Goal: Subscribe to service/newsletter

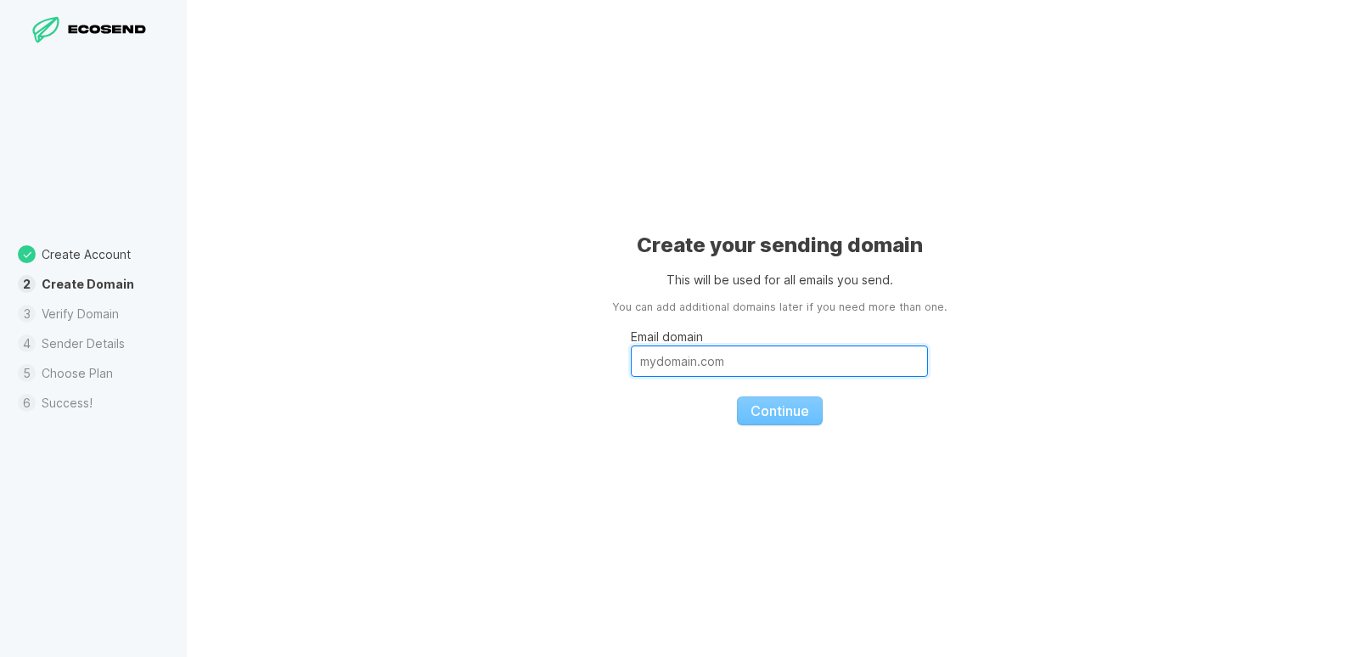
click at [783, 368] on input "Email domain" at bounding box center [779, 361] width 297 height 31
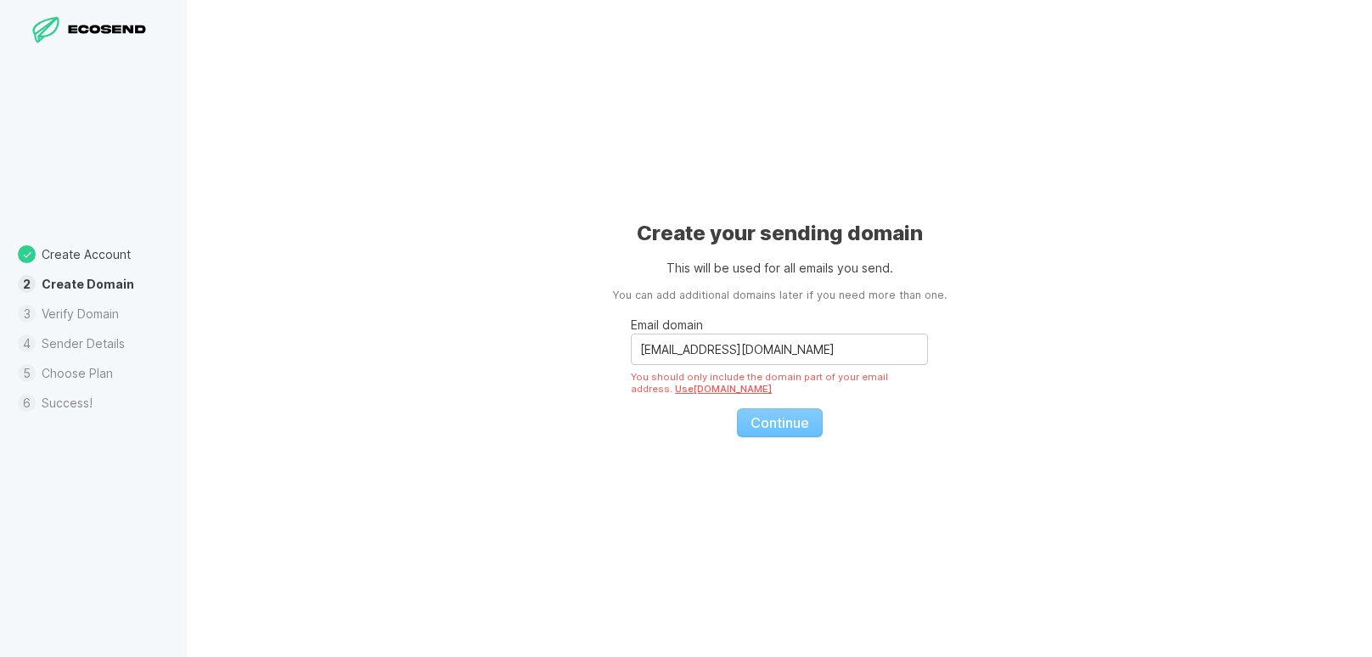
click at [914, 447] on div "Create your sending domain This will be used for all emails you send. You can a…" at bounding box center [779, 328] width 1185 height 657
drag, startPoint x: 817, startPoint y: 353, endPoint x: 700, endPoint y: 352, distance: 117.2
click at [700, 352] on input "[EMAIL_ADDRESS][DOMAIN_NAME]" at bounding box center [779, 349] width 297 height 31
click at [1185, 315] on div "Create your sending domain This will be used for all emails you send. You can a…" at bounding box center [779, 328] width 1185 height 657
click at [802, 353] on input "[EMAIL_ADDRESS][DOMAIN_NAME]" at bounding box center [779, 349] width 297 height 31
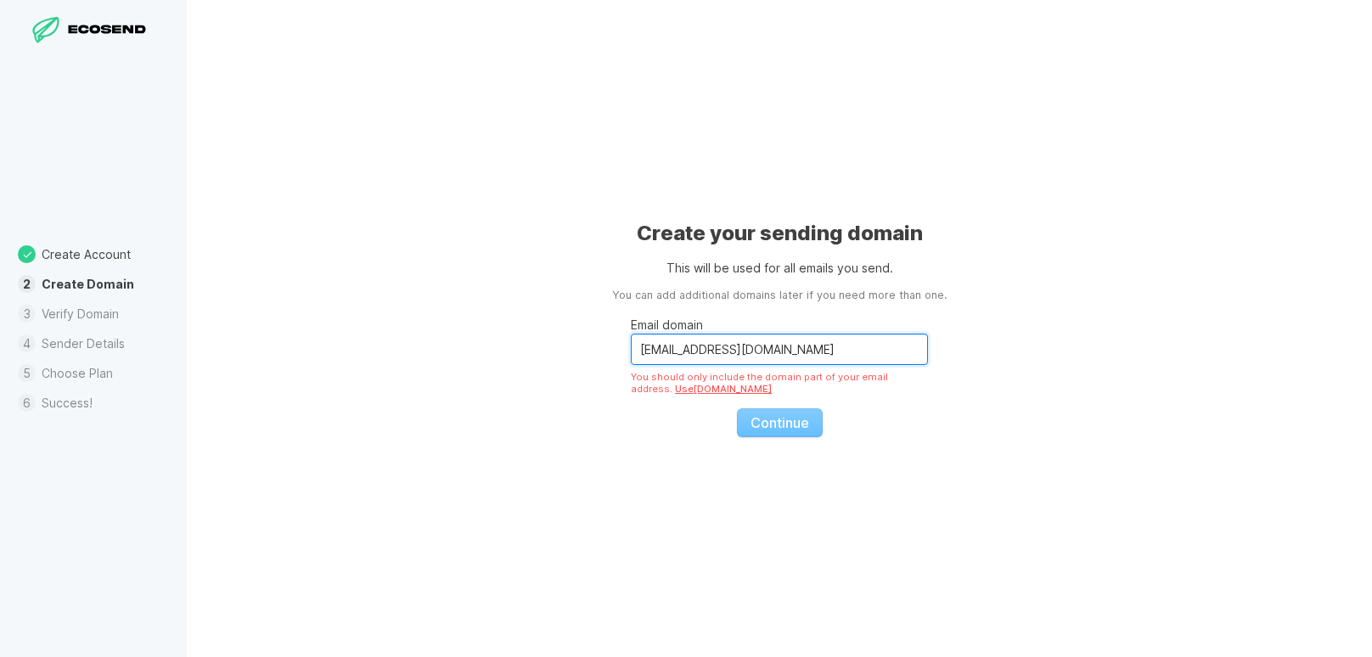
click at [671, 345] on input "[EMAIL_ADDRESS][DOMAIN_NAME]" at bounding box center [779, 349] width 297 height 31
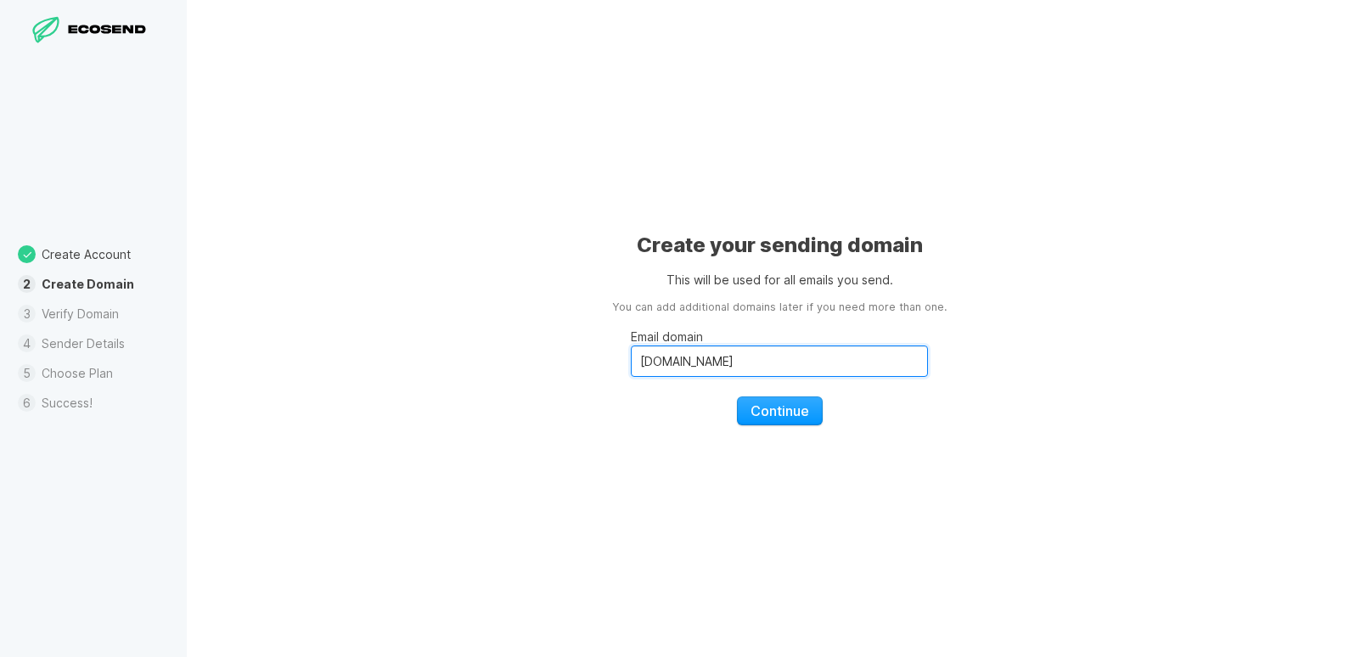
type input "[DOMAIN_NAME]"
click at [452, 292] on div "Create your sending domain This will be used for all emails you send. You can a…" at bounding box center [779, 328] width 1185 height 657
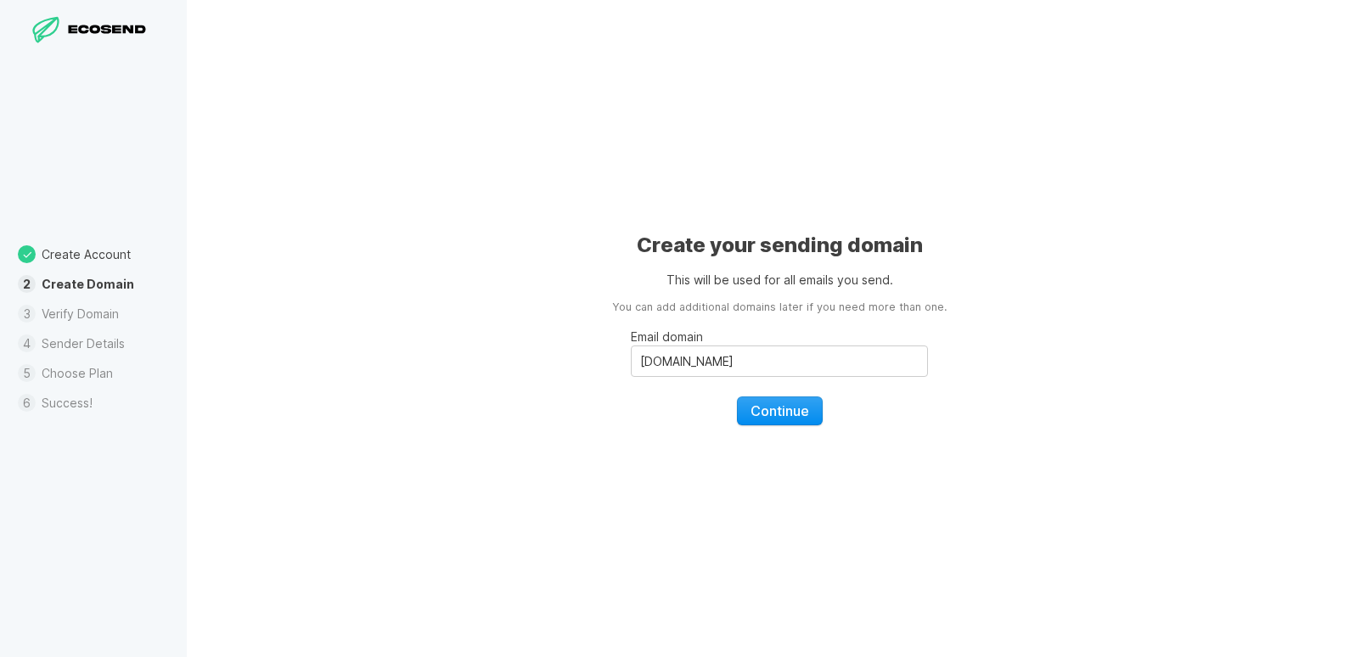
click at [787, 409] on span "Continue" at bounding box center [780, 410] width 59 height 17
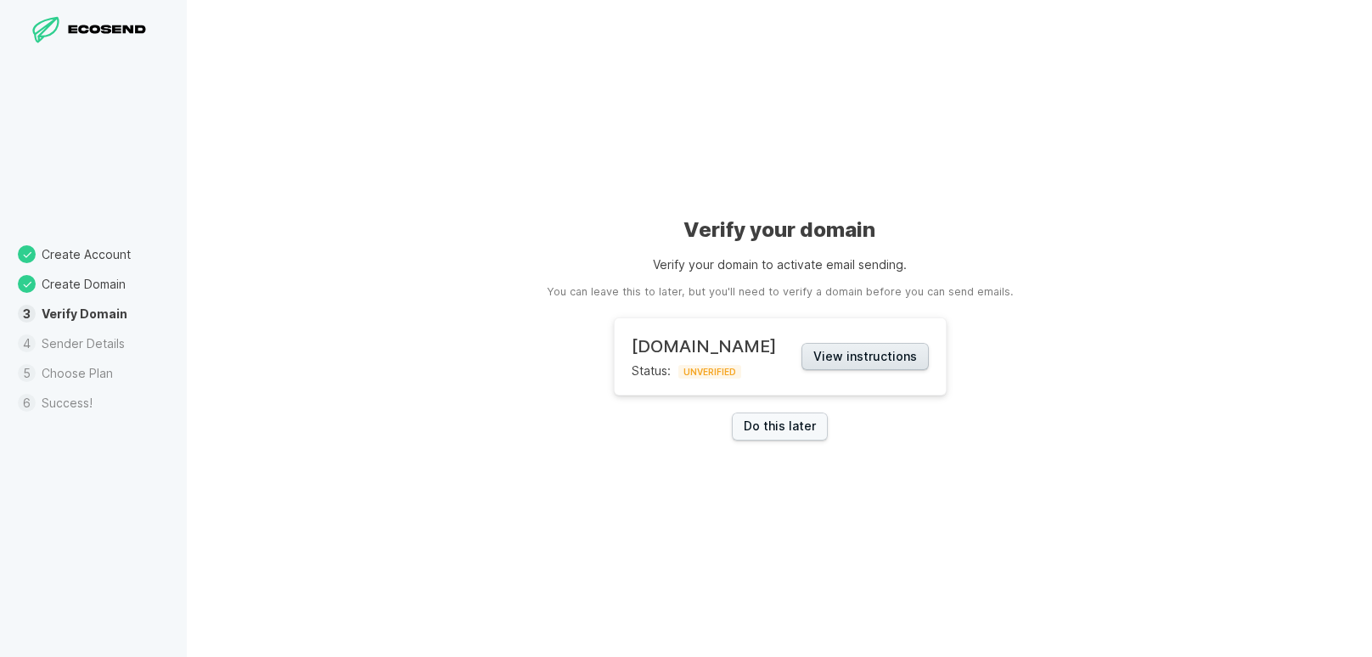
click at [883, 357] on button "View instructions" at bounding box center [864, 357] width 127 height 28
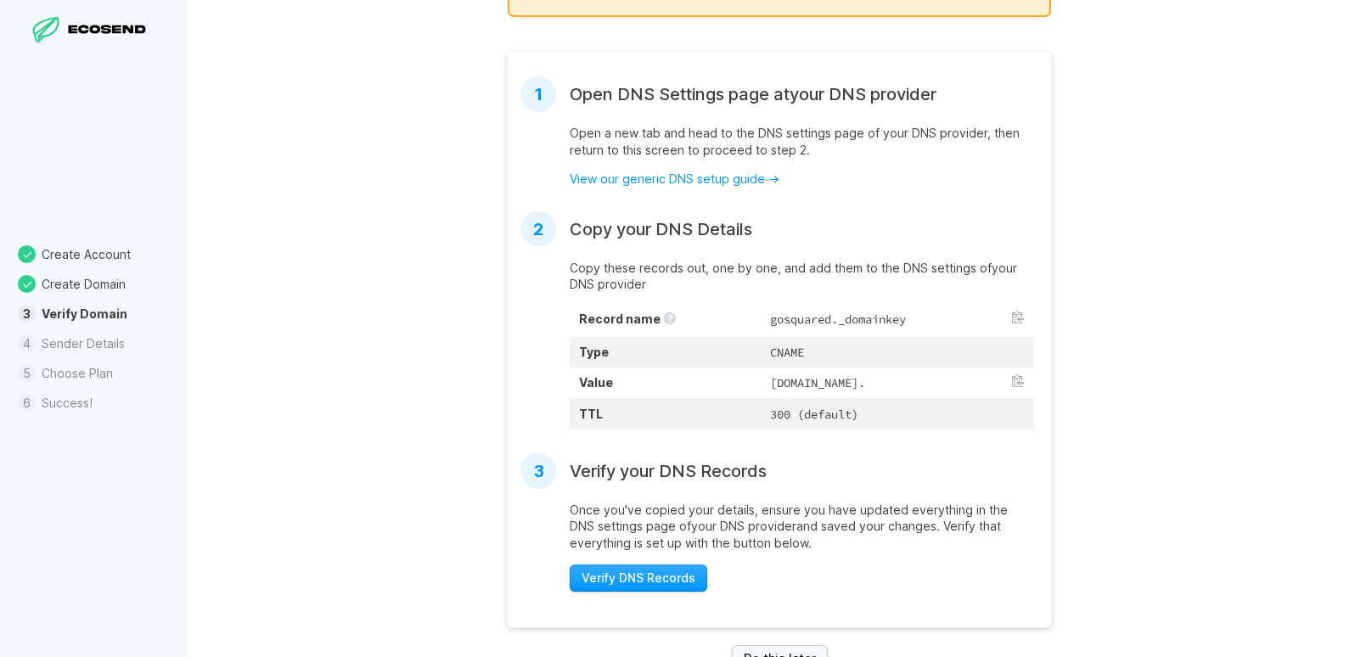
scroll to position [351, 0]
click at [1018, 312] on button at bounding box center [1018, 317] width 14 height 14
click at [768, 382] on td "[DOMAIN_NAME]." at bounding box center [897, 382] width 273 height 31
click at [1016, 379] on button at bounding box center [1018, 381] width 14 height 14
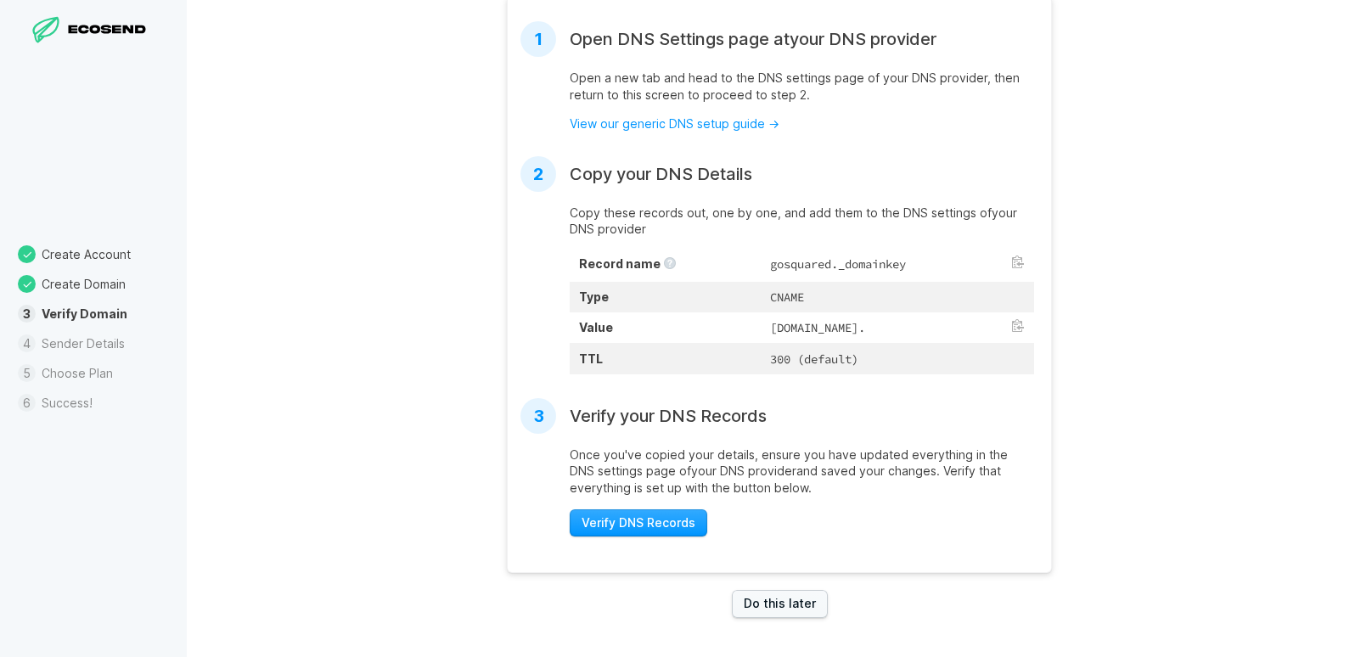
scroll to position [419, 0]
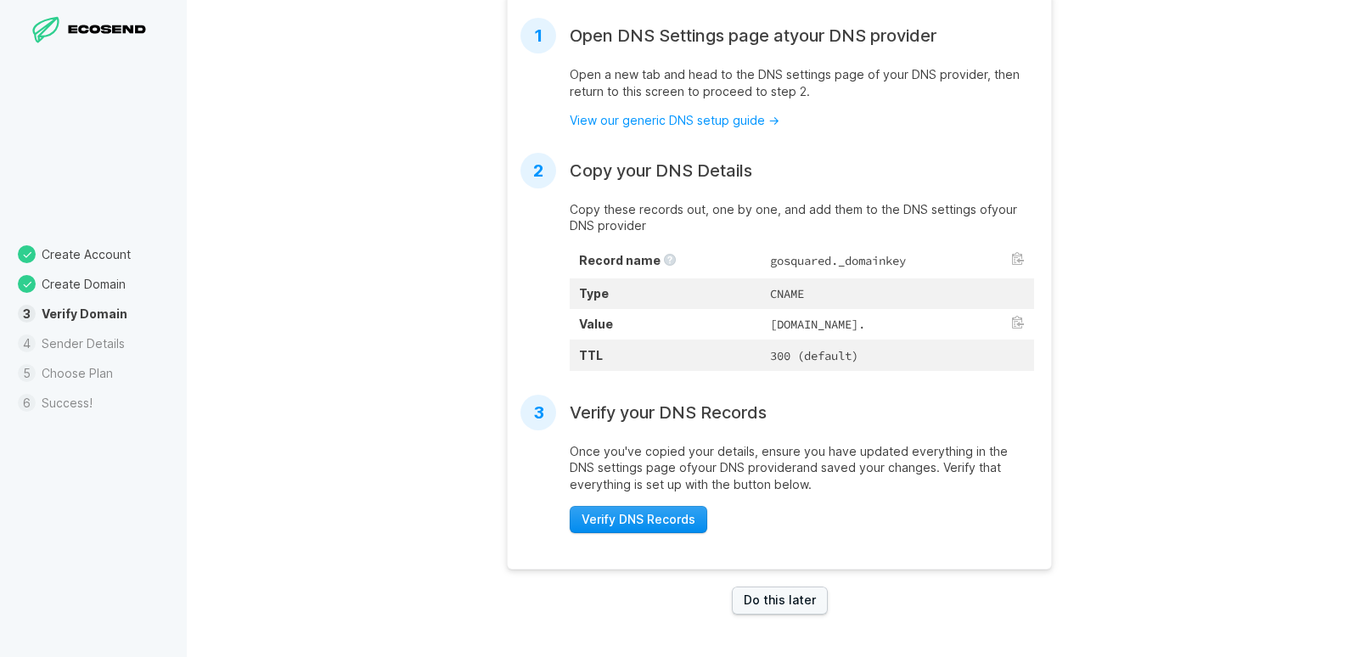
click at [666, 517] on span "Verify DNS Records" at bounding box center [639, 519] width 114 height 17
click at [665, 527] on span "Verify DNS Records" at bounding box center [639, 519] width 114 height 17
click at [635, 515] on span "Verify DNS Records" at bounding box center [639, 519] width 114 height 17
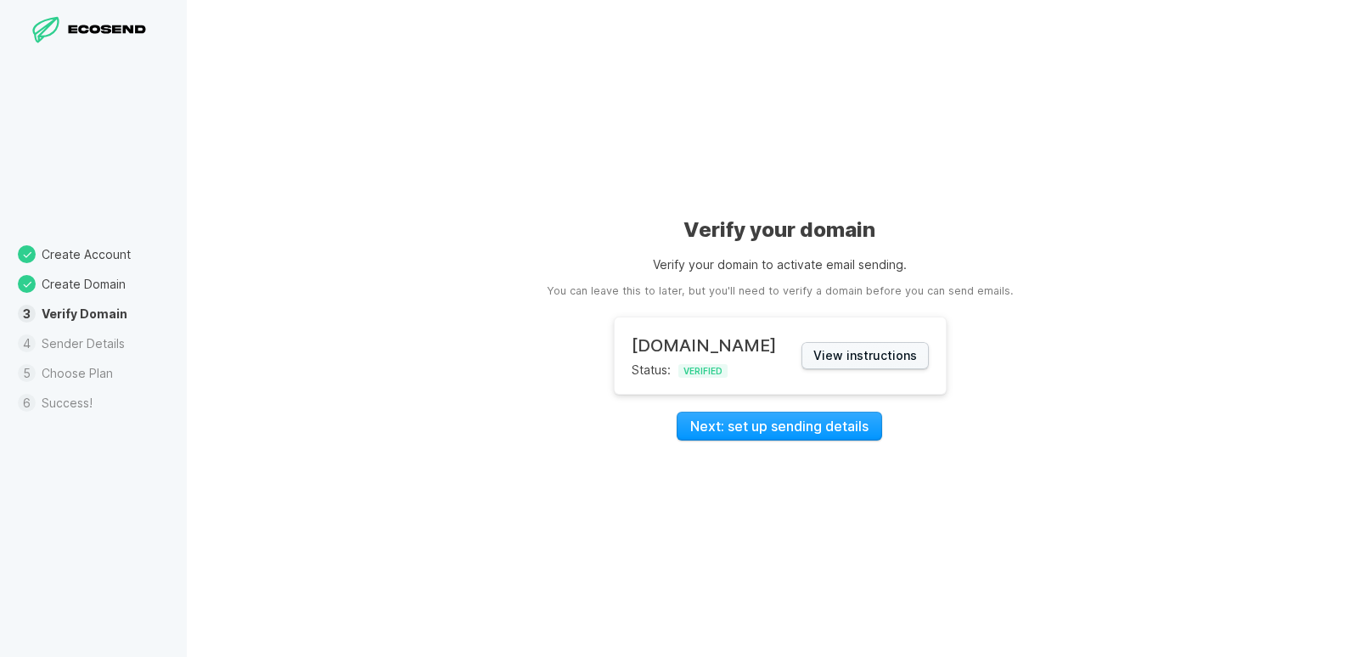
scroll to position [0, 0]
click at [861, 362] on button "View instructions" at bounding box center [864, 356] width 127 height 28
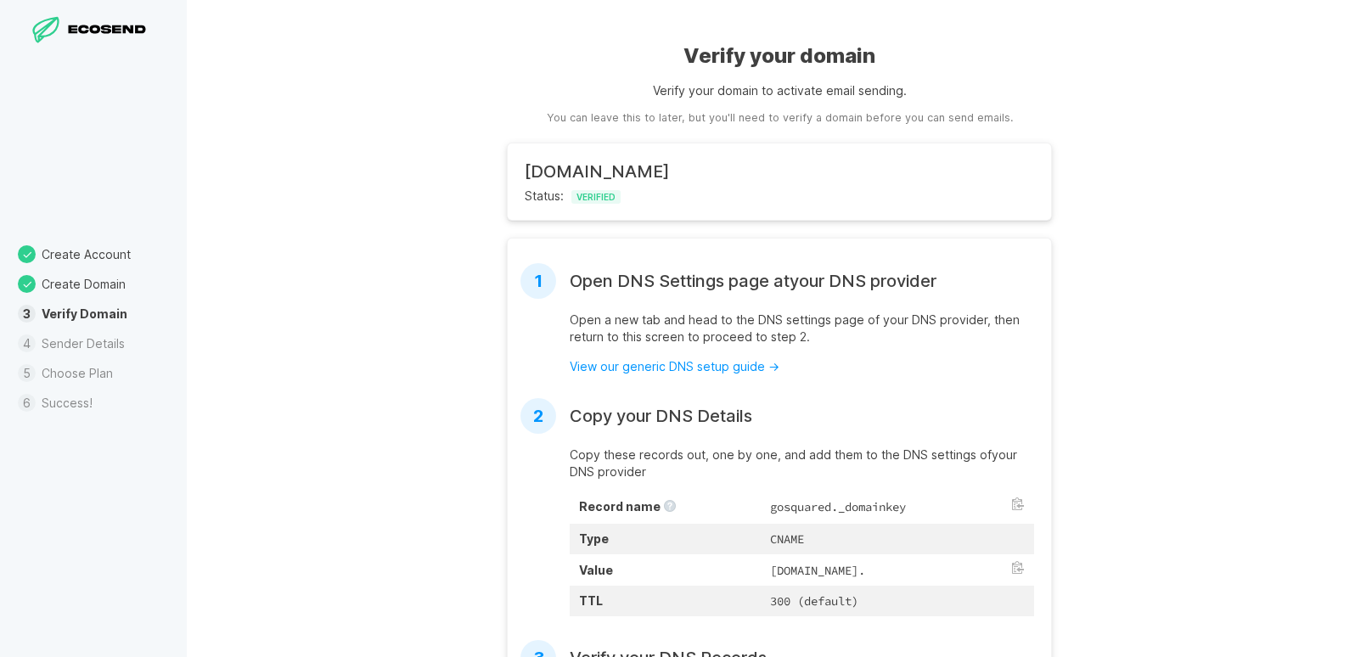
scroll to position [202, 0]
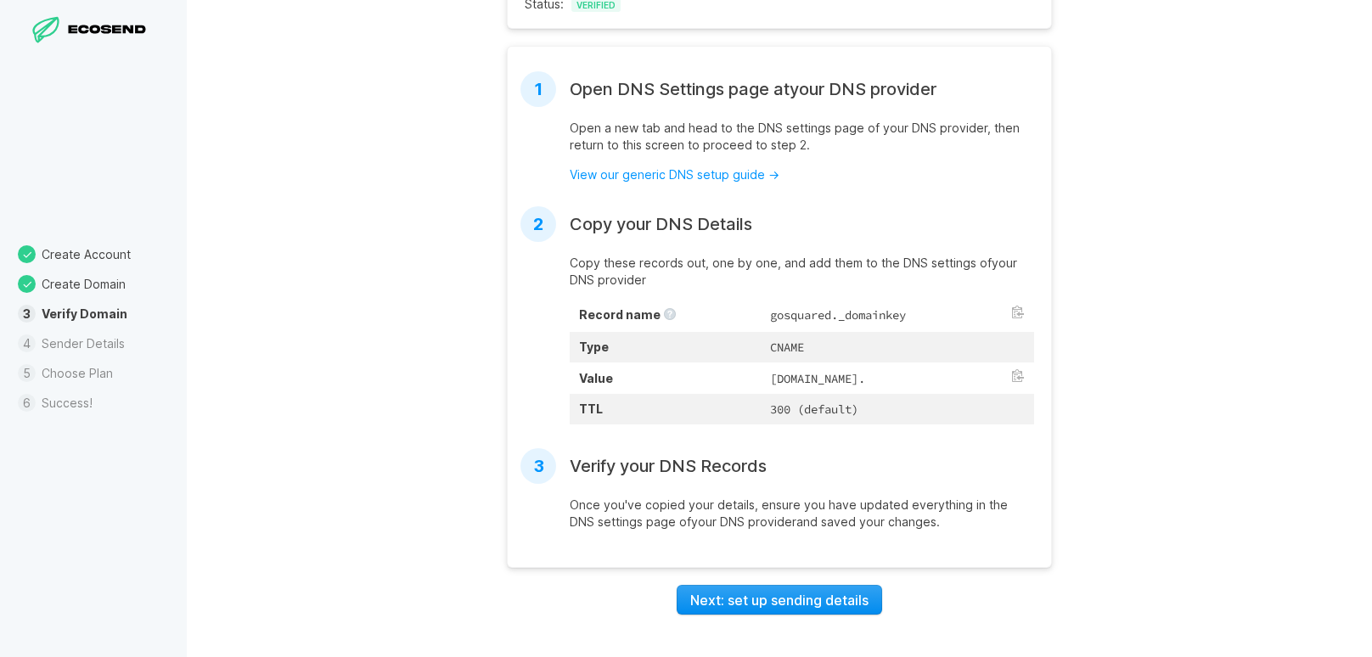
click at [796, 597] on link "Next: set up sending details" at bounding box center [779, 599] width 205 height 29
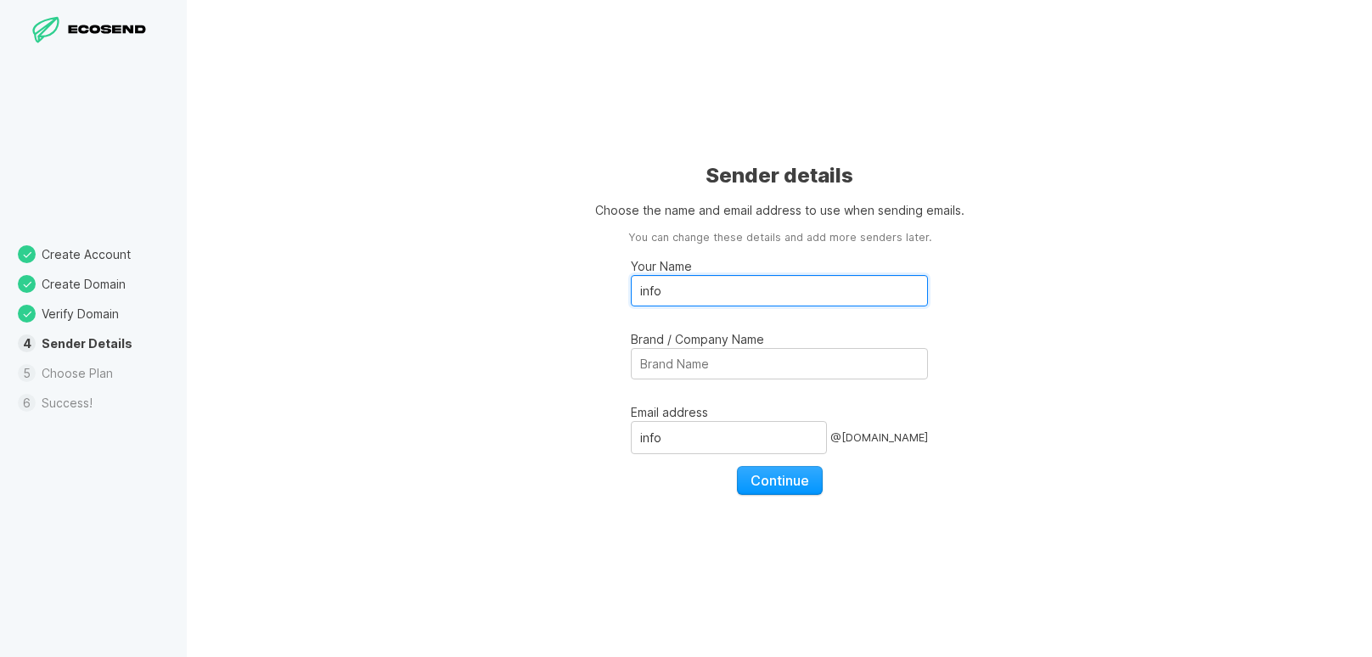
click at [731, 289] on input "info" at bounding box center [779, 290] width 297 height 31
type input "The New Leaf Co-op"
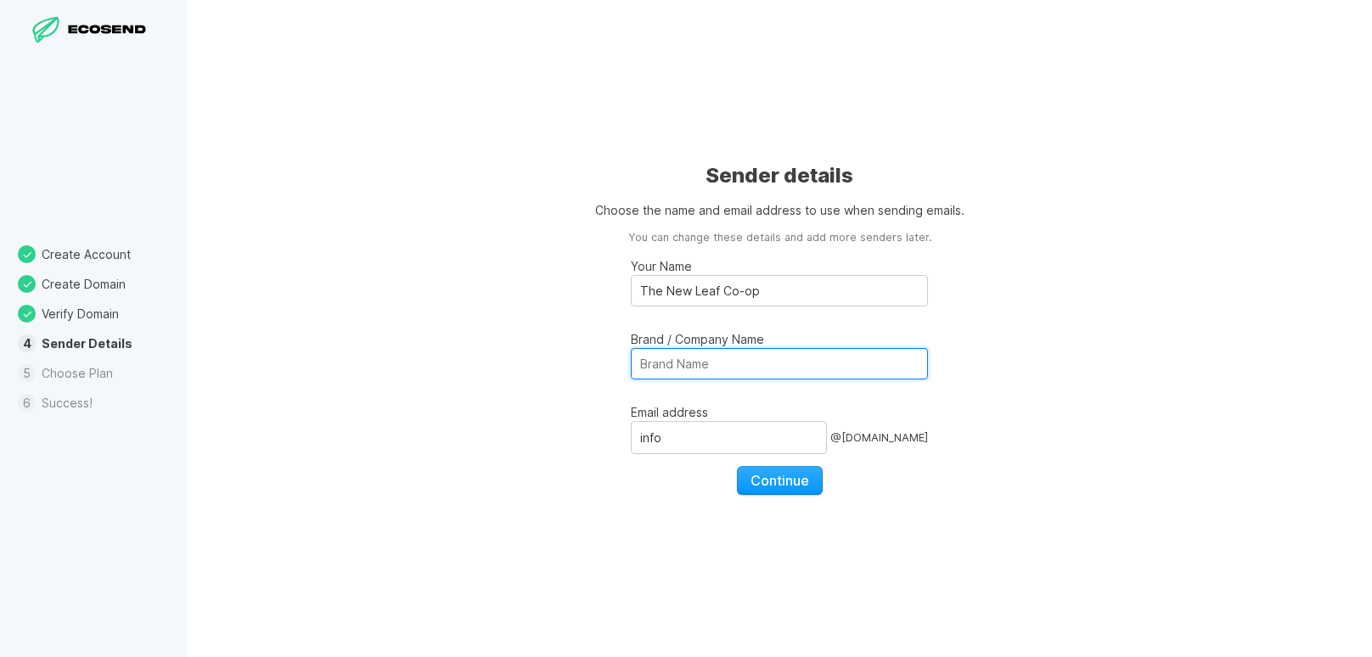
click at [709, 362] on input "Brand / Company Name" at bounding box center [779, 363] width 297 height 31
type input "The New Leaf Co-op"
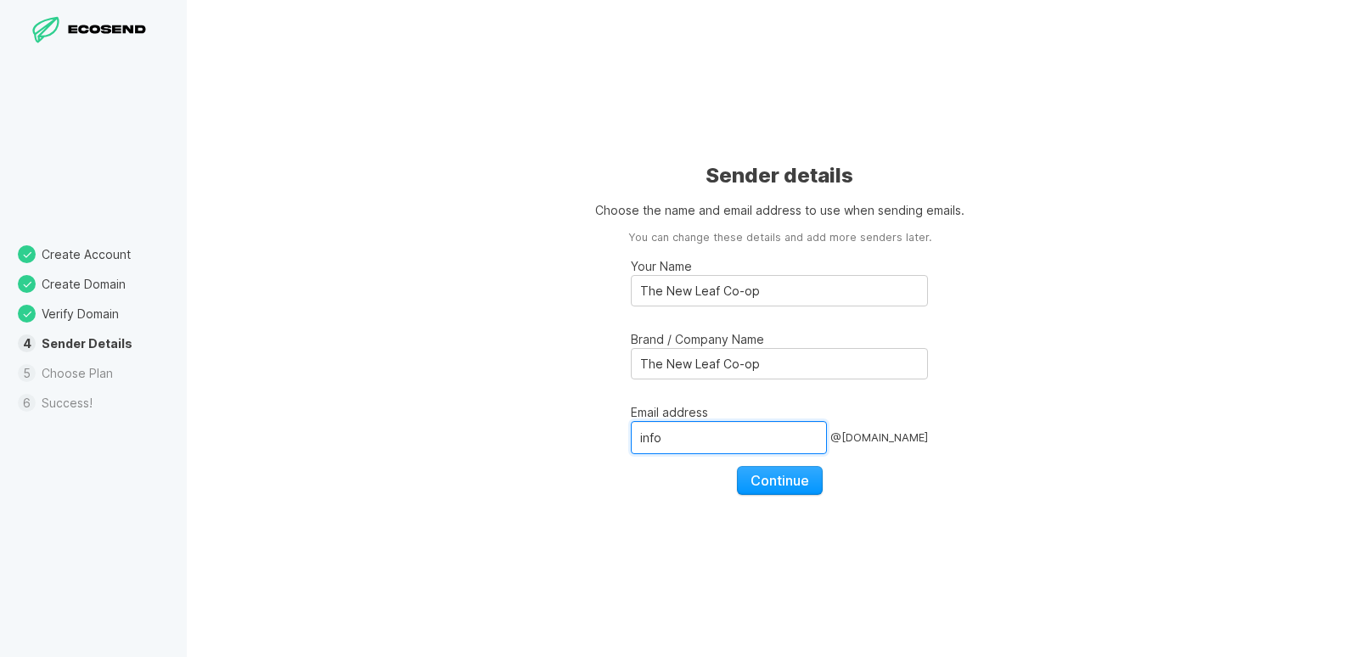
click at [684, 429] on input "info" at bounding box center [729, 437] width 196 height 32
click at [1248, 469] on div "Sender details Choose the name and email address to use when sending emails. Yo…" at bounding box center [779, 328] width 1185 height 657
click at [802, 489] on button "Continue" at bounding box center [780, 480] width 86 height 29
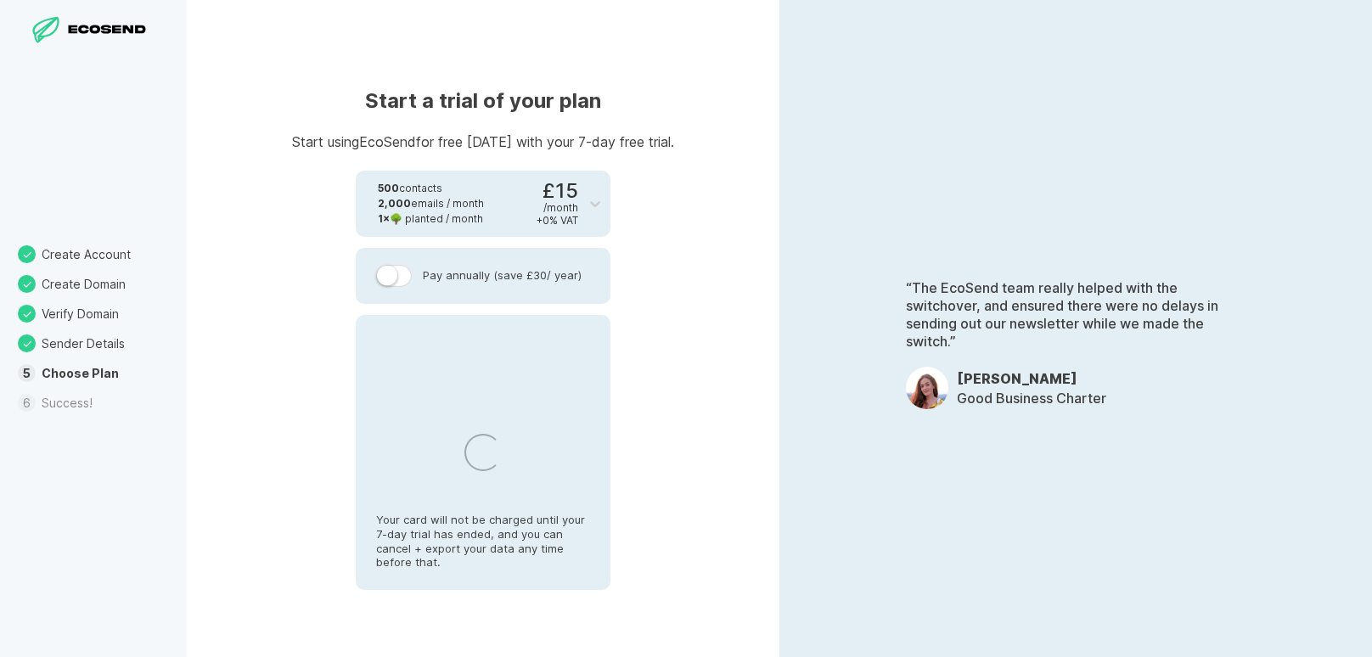
select select "GB"
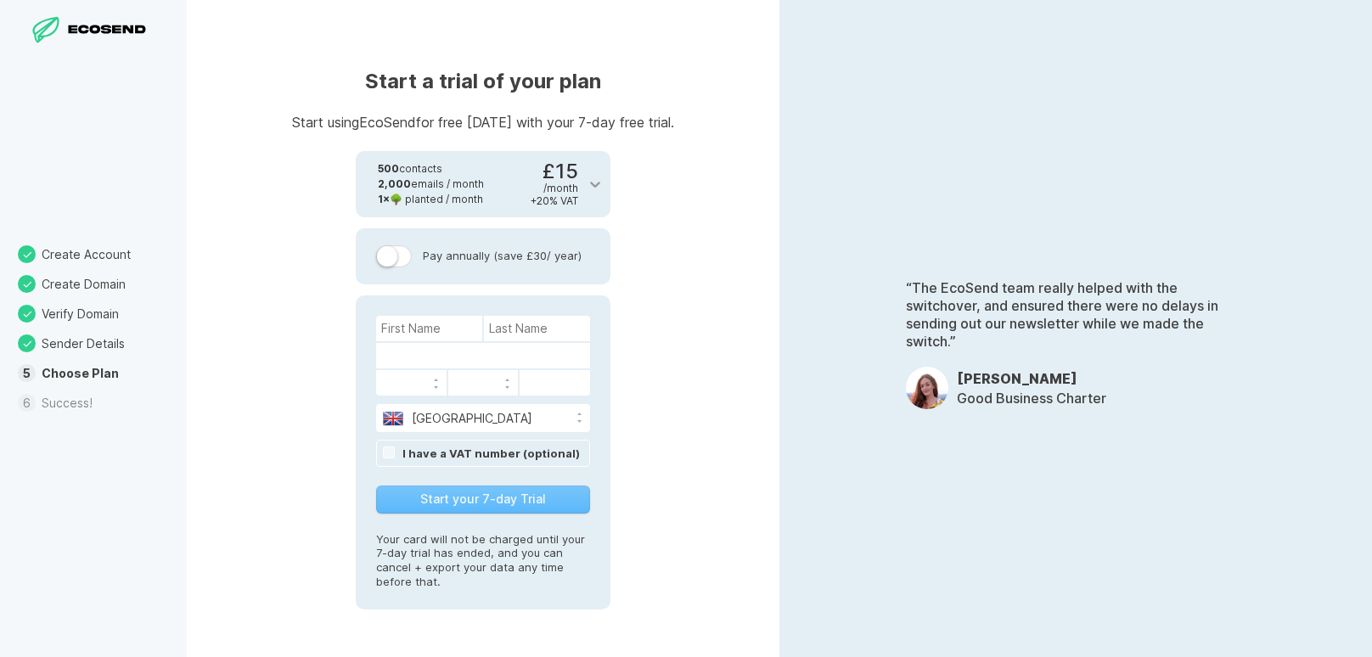
click at [594, 180] on icon at bounding box center [595, 184] width 17 height 17
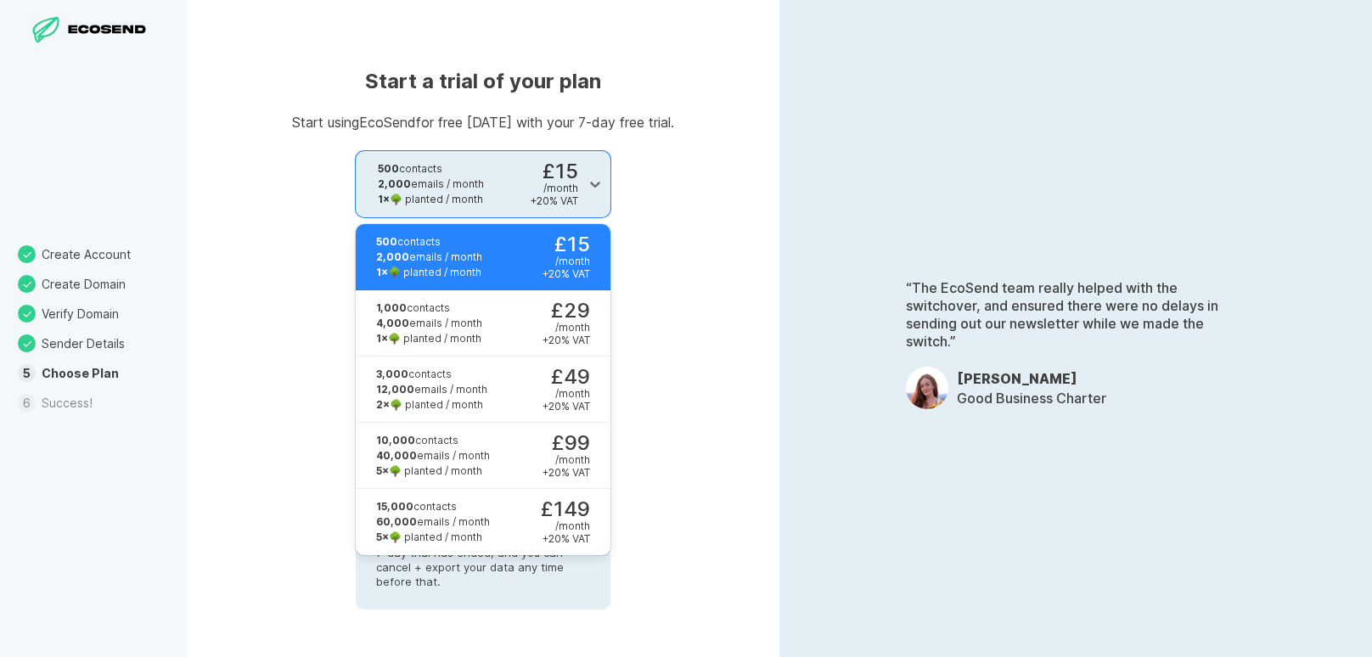
click at [520, 262] on div "500 contacts 2,000 emails / month 1 × 🌳 planted / month £15 / month + 20 % VAT" at bounding box center [473, 257] width 234 height 66
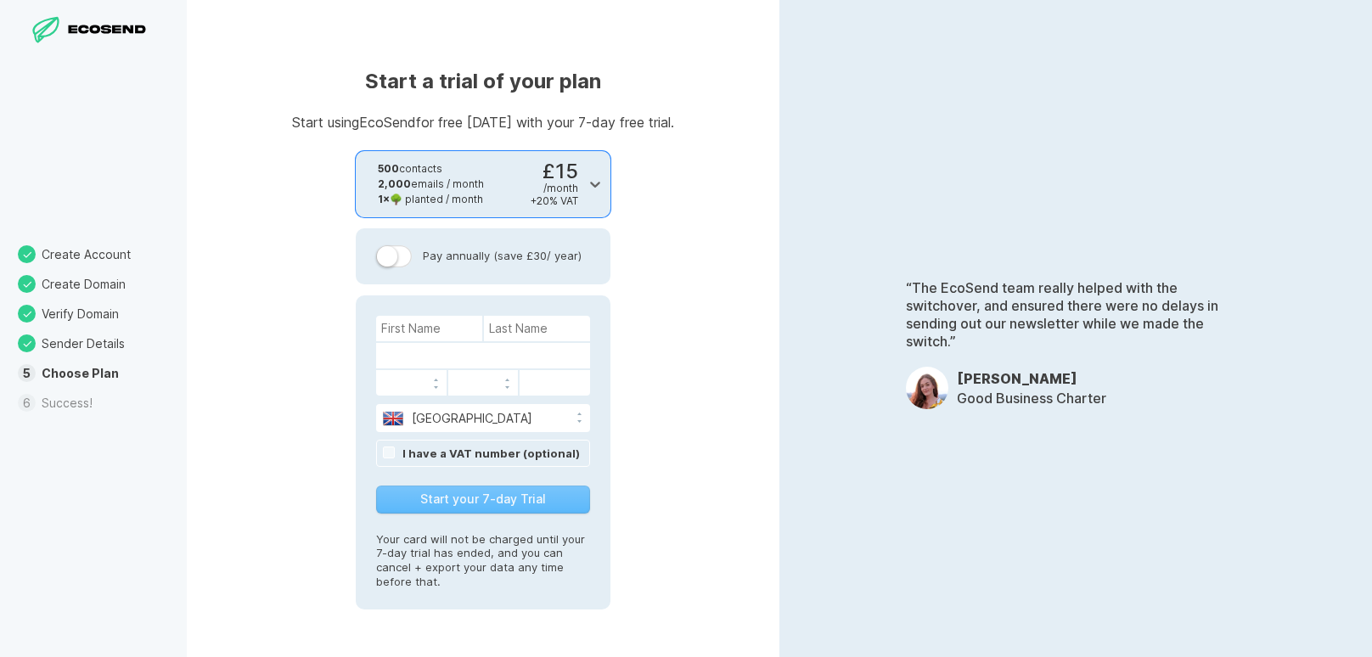
click at [737, 289] on div "Start a trial of your plan Start using EcoSend for free [DATE] with your 7-day …" at bounding box center [483, 328] width 593 height 657
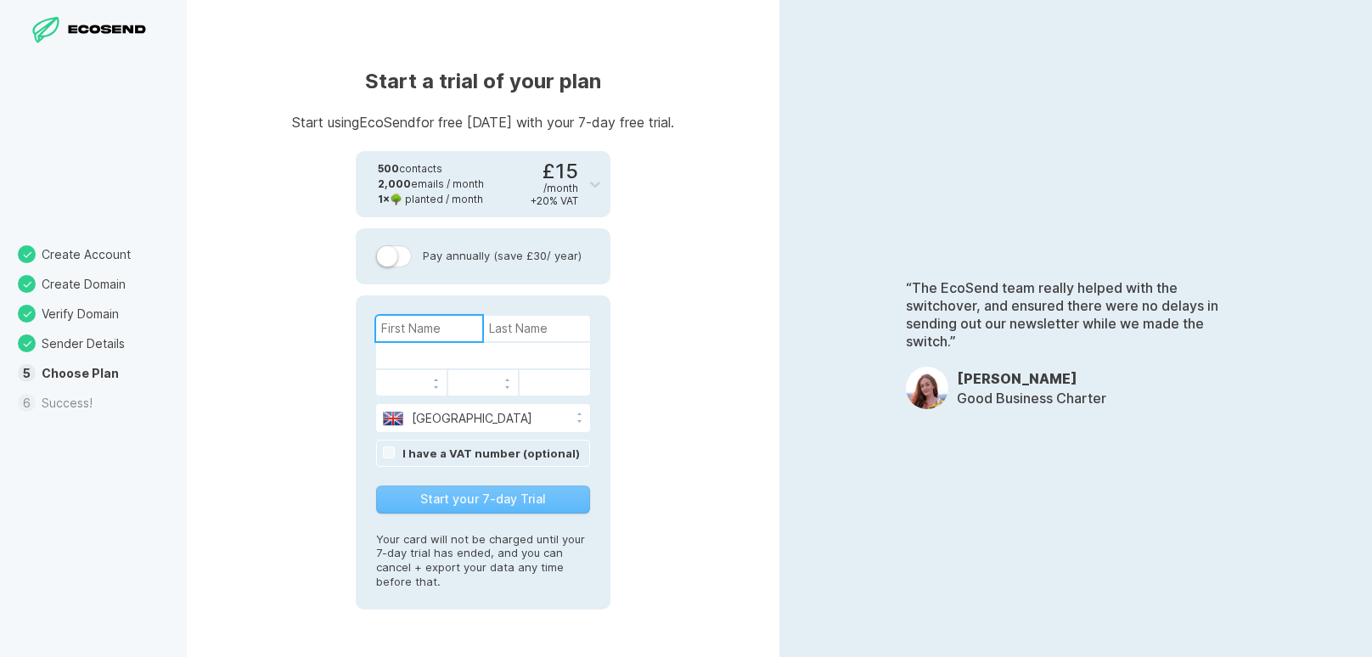
click at [416, 320] on input at bounding box center [429, 328] width 106 height 25
click at [751, 233] on div "Start a trial of your plan Start using EcoSend for free [DATE] with your 7-day …" at bounding box center [483, 328] width 593 height 657
click at [409, 332] on input at bounding box center [429, 328] width 106 height 25
click at [749, 278] on div "Start a trial of your plan Start using EcoSend for free [DATE] with your 7-day …" at bounding box center [483, 328] width 593 height 657
click at [699, 374] on div "Start a trial of your plan Start using EcoSend for free [DATE] with your 7-day …" at bounding box center [483, 328] width 593 height 657
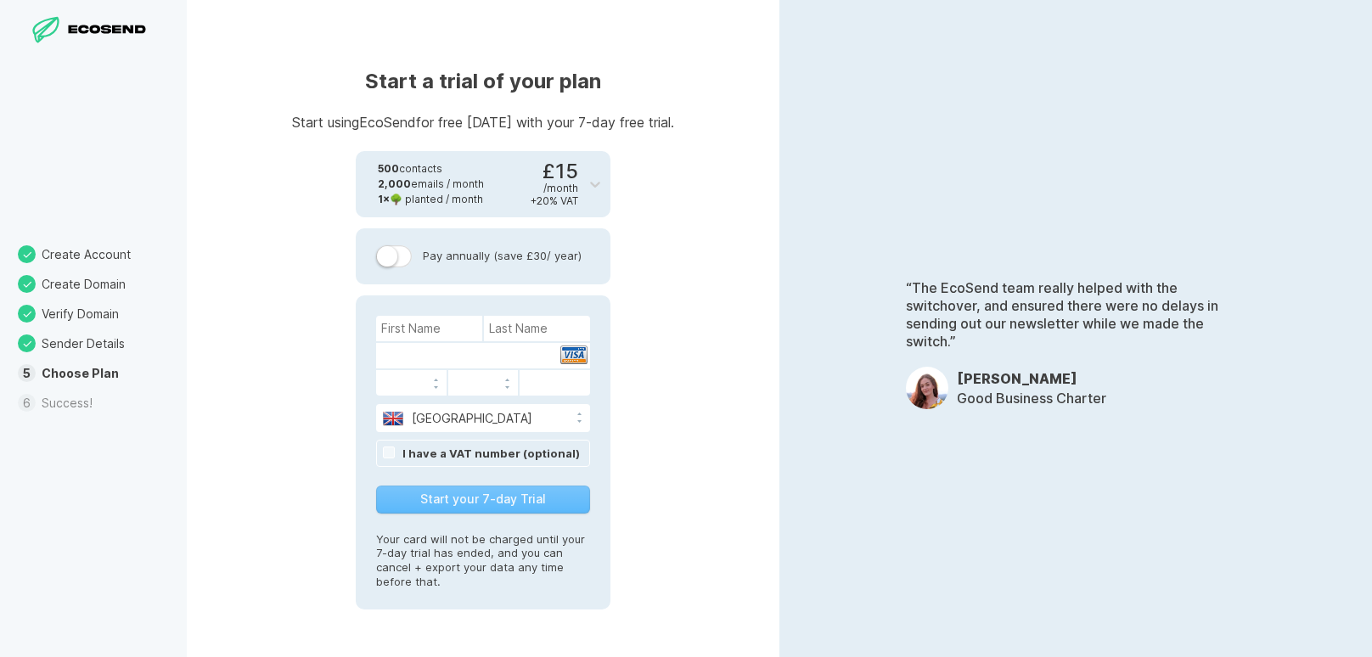
click at [511, 451] on link "I have a VAT number (optional)" at bounding box center [490, 454] width 177 height 14
click at [542, 447] on input "false" at bounding box center [483, 453] width 214 height 25
click at [644, 441] on div "Start a trial of your plan Start using EcoSend for free [DATE] with your 7-day …" at bounding box center [483, 328] width 593 height 657
click at [434, 446] on input "false" at bounding box center [483, 453] width 214 height 25
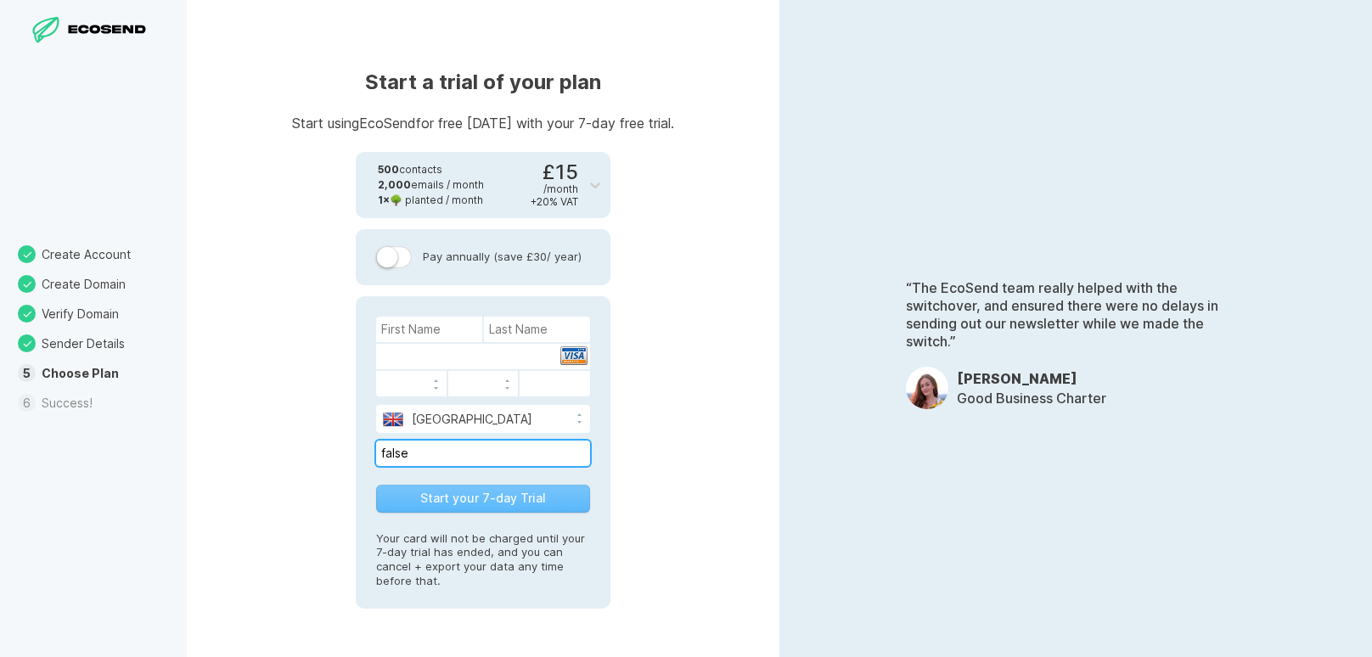
click at [434, 446] on input "false" at bounding box center [483, 453] width 214 height 25
click at [708, 428] on div "Start a trial of your plan Start using EcoSend for free [DATE] with your 7-day …" at bounding box center [483, 328] width 593 height 657
click at [416, 335] on input at bounding box center [429, 329] width 106 height 25
type input "[PERSON_NAME]"
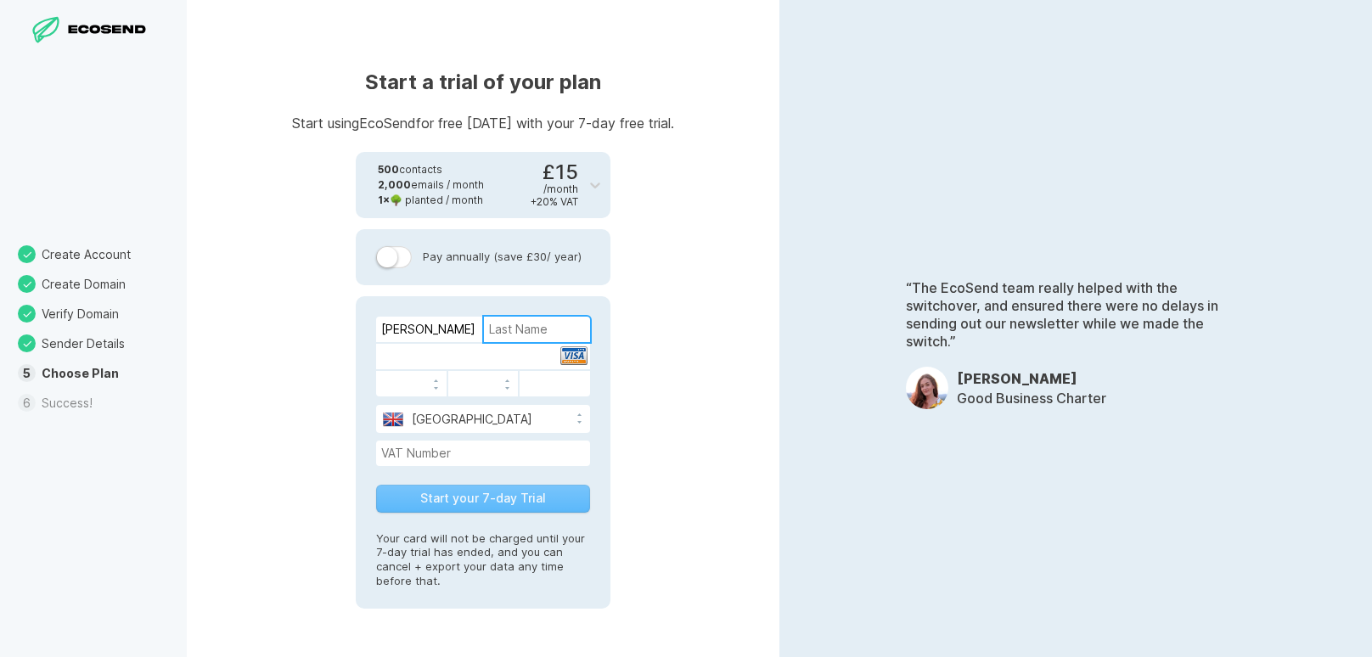
click at [520, 328] on input at bounding box center [537, 329] width 106 height 25
type input "[PERSON_NAME]"
click at [686, 306] on div "Start a trial of your plan Start using EcoSend for free [DATE] with your 7-day …" at bounding box center [483, 328] width 593 height 657
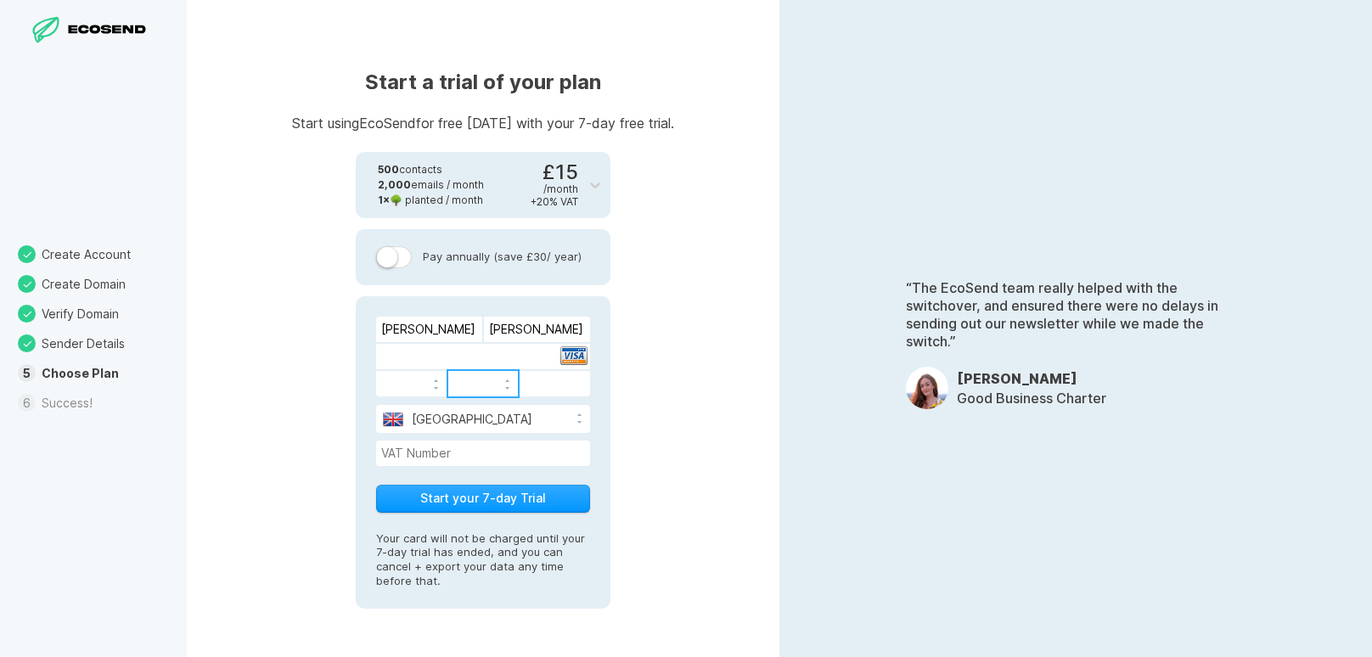
click at [700, 480] on div "Start a trial of your plan Start using EcoSend for free [DATE] with your 7-day …" at bounding box center [483, 328] width 593 height 657
click at [491, 454] on input at bounding box center [483, 453] width 214 height 25
paste input "141580432"
type input "141580432"
click at [641, 468] on div "Start a trial of your plan Start using EcoSend for free [DATE] with your 7-day …" at bounding box center [483, 328] width 593 height 657
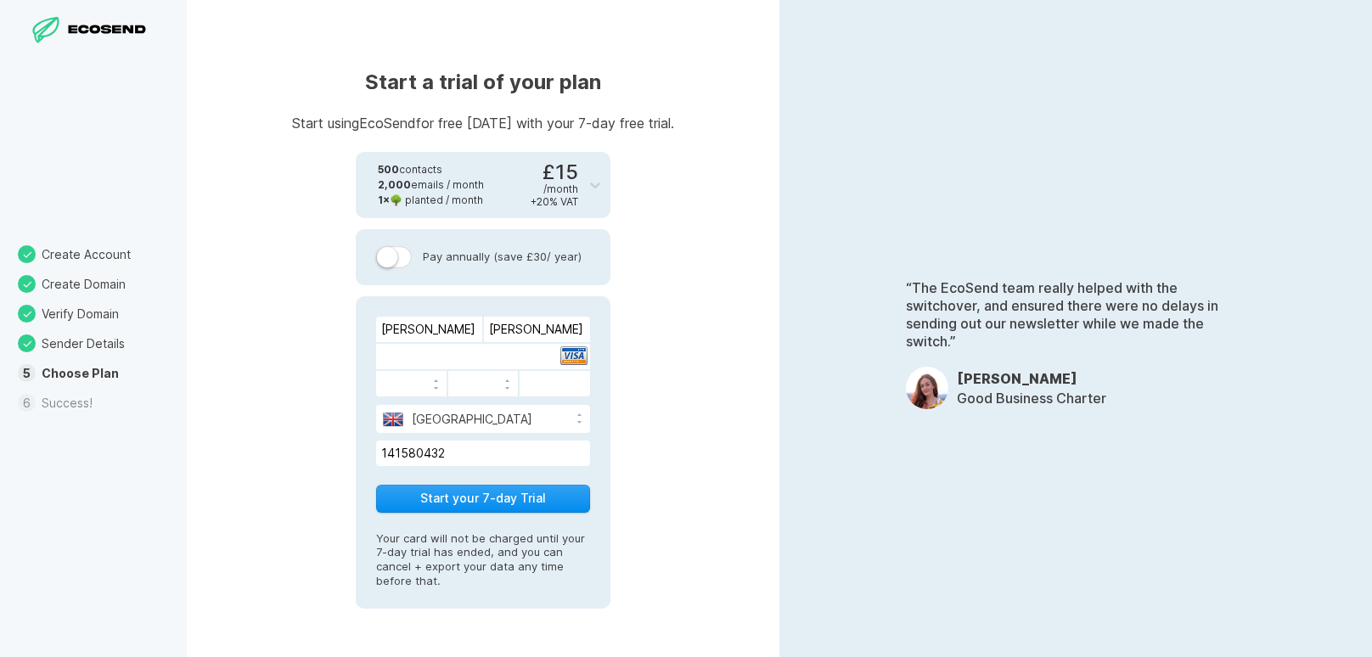
click at [514, 501] on button "Start your 7-day Trial" at bounding box center [483, 499] width 214 height 28
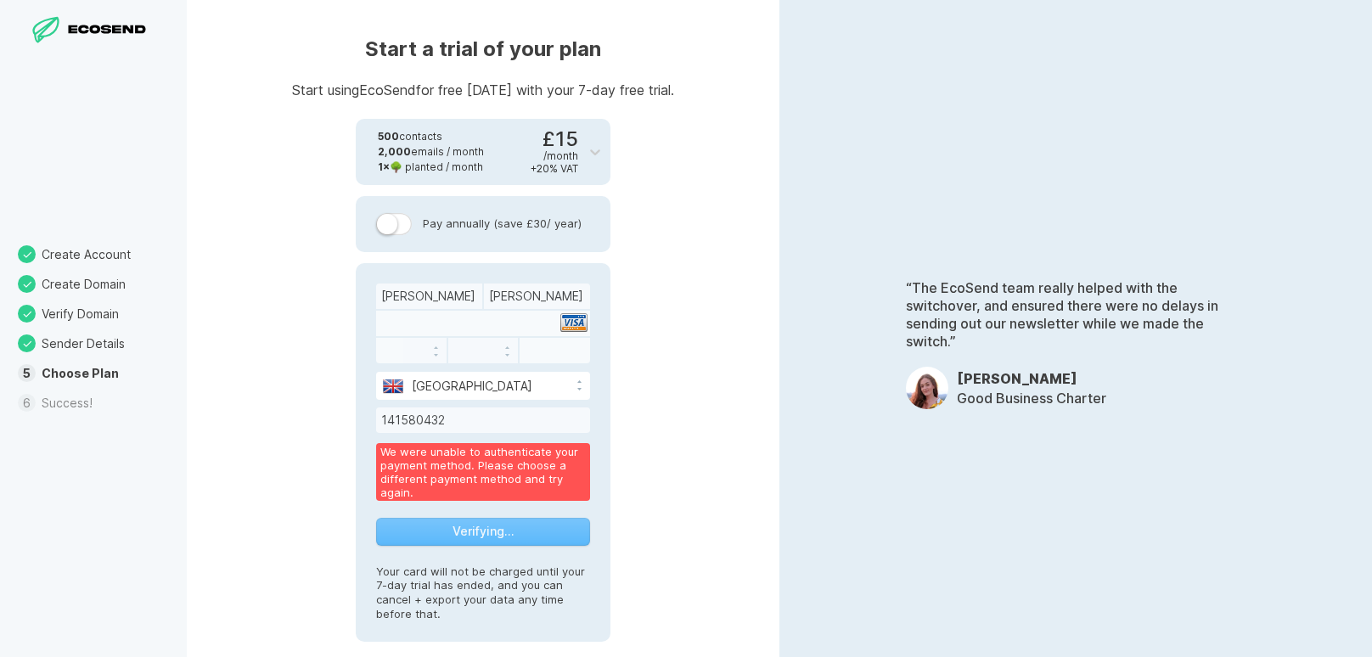
click at [468, 324] on div at bounding box center [483, 323] width 214 height 25
click at [466, 423] on div "141580432" at bounding box center [483, 420] width 214 height 25
click at [408, 420] on div "141580432" at bounding box center [483, 420] width 214 height 25
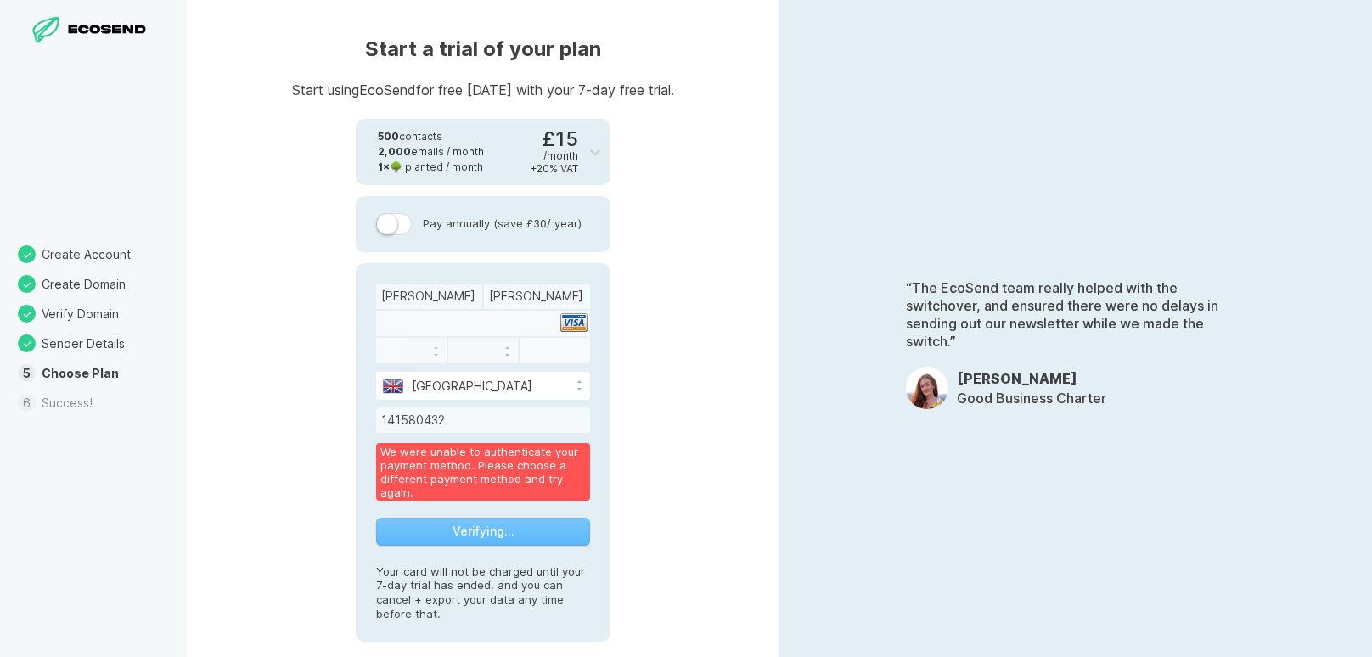
click at [408, 420] on div "141580432" at bounding box center [483, 420] width 214 height 25
click at [503, 492] on div "We were unable to authenticate your payment method. Please choose a different p…" at bounding box center [483, 472] width 214 height 58
click at [503, 524] on div "Verifying…" at bounding box center [483, 532] width 214 height 28
